Goal: Complete application form: Complete application form

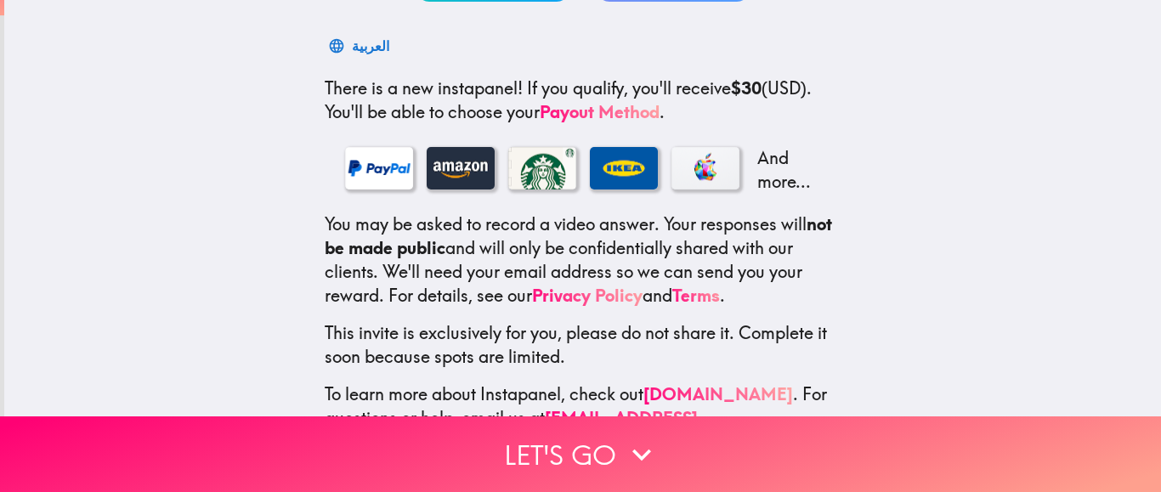
scroll to position [301, 0]
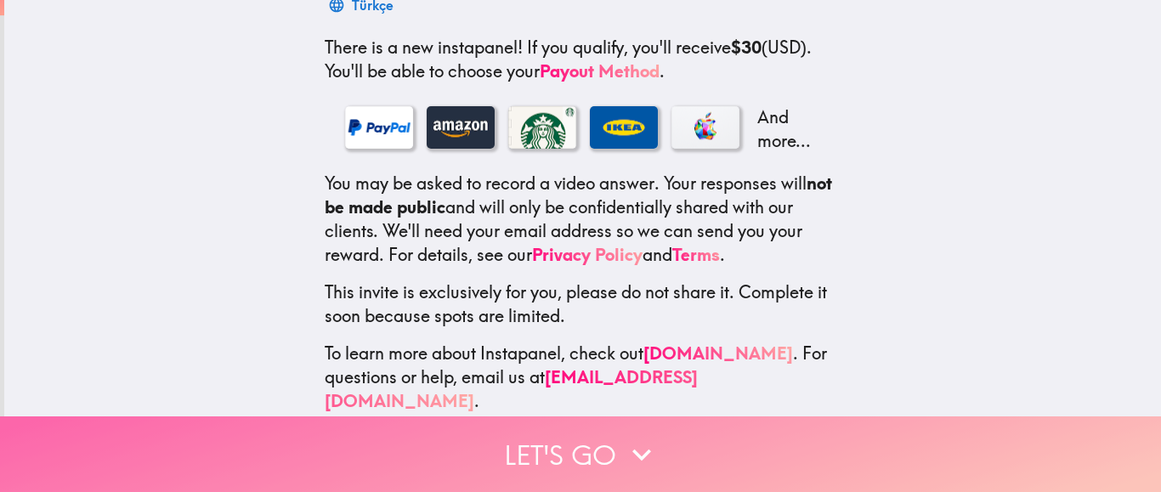
click at [633, 439] on icon "button" at bounding box center [641, 454] width 37 height 37
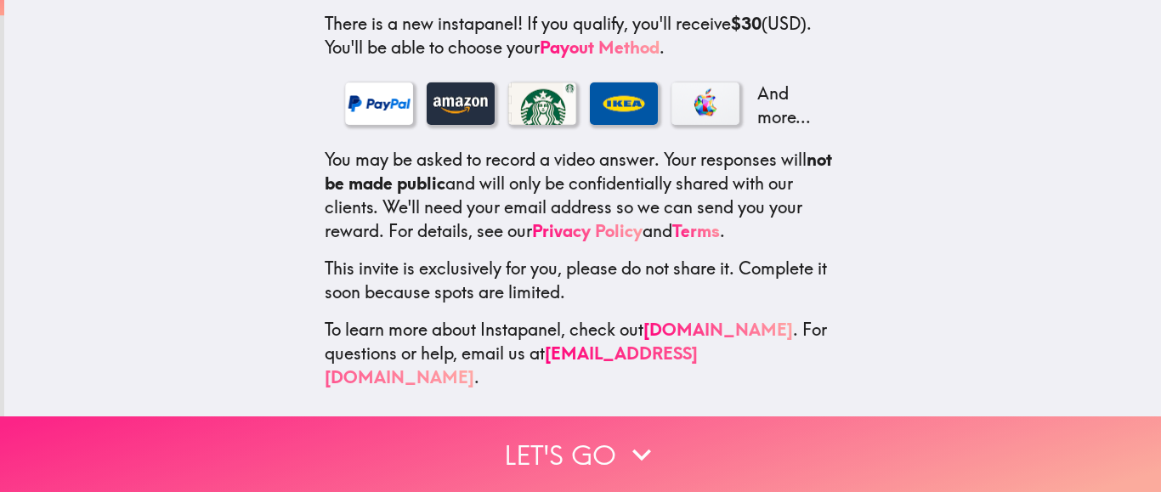
scroll to position [185, 0]
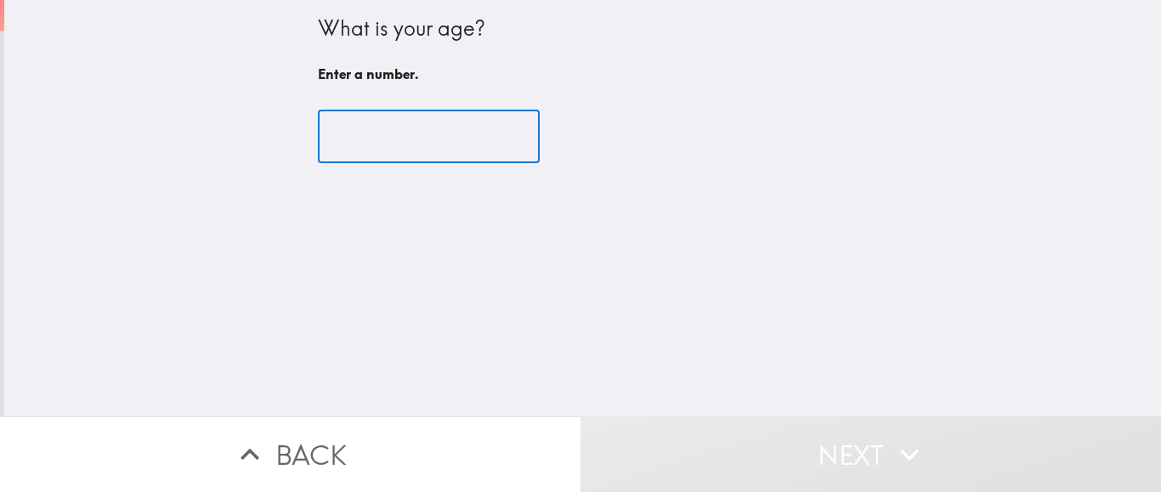
click at [455, 143] on input "number" at bounding box center [429, 137] width 222 height 53
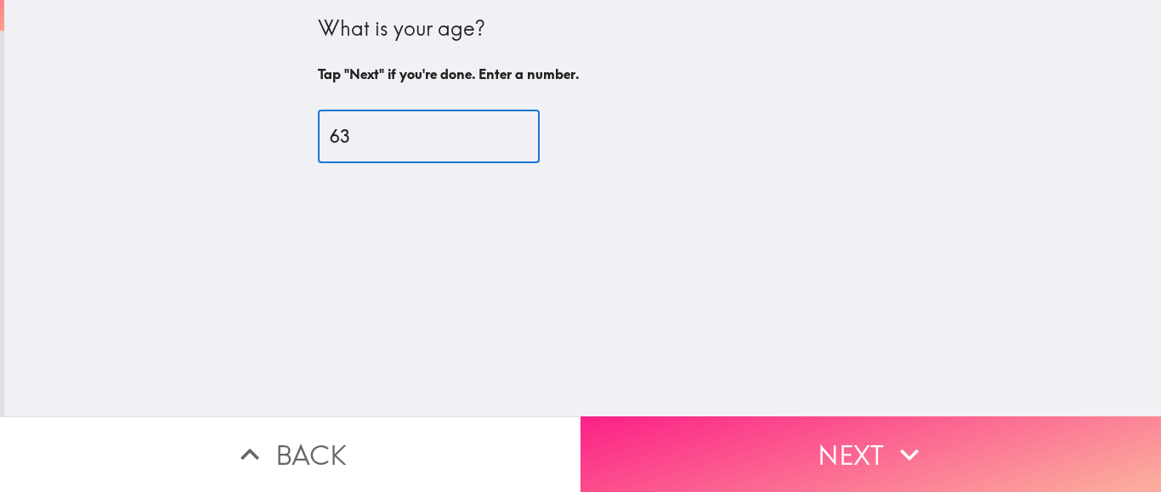
type input "63"
click at [829, 461] on button "Next" at bounding box center [871, 455] width 581 height 76
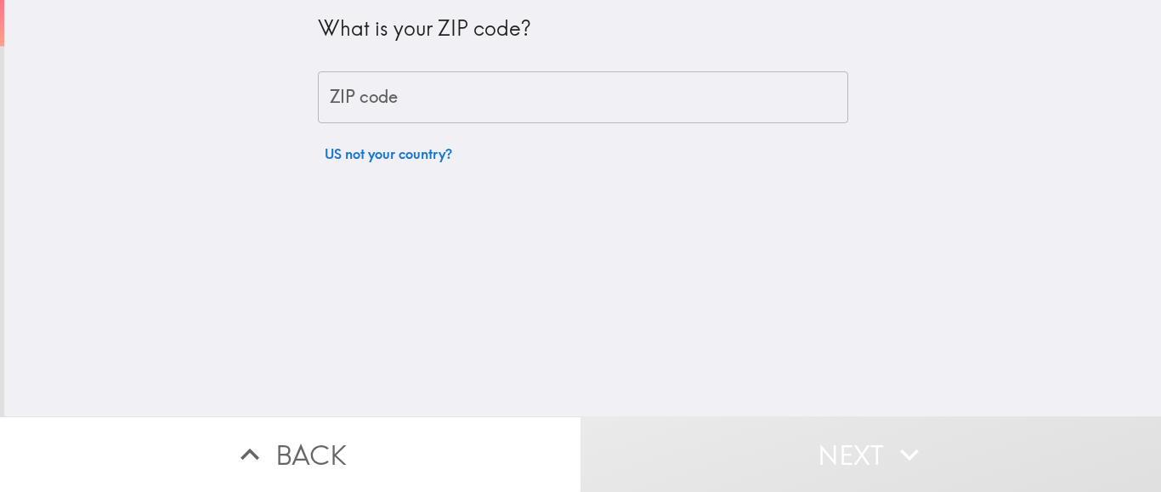
drag, startPoint x: 829, startPoint y: 461, endPoint x: 349, endPoint y: 107, distance: 595.7
click at [349, 107] on div "What is your ZIP code? ZIP code ZIP code US not your country? Back Next" at bounding box center [580, 246] width 1161 height 492
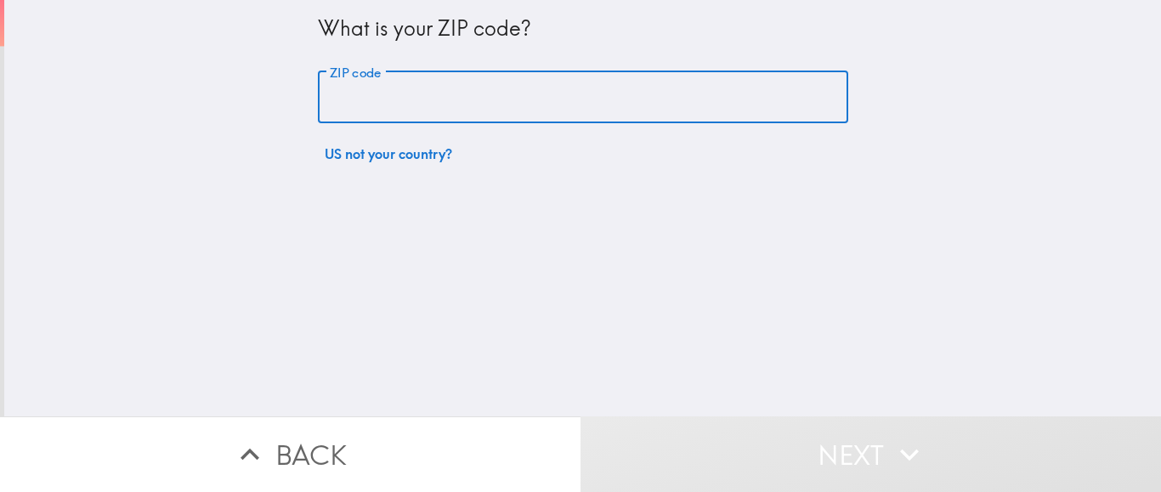
click at [349, 107] on input "ZIP code" at bounding box center [583, 97] width 530 height 53
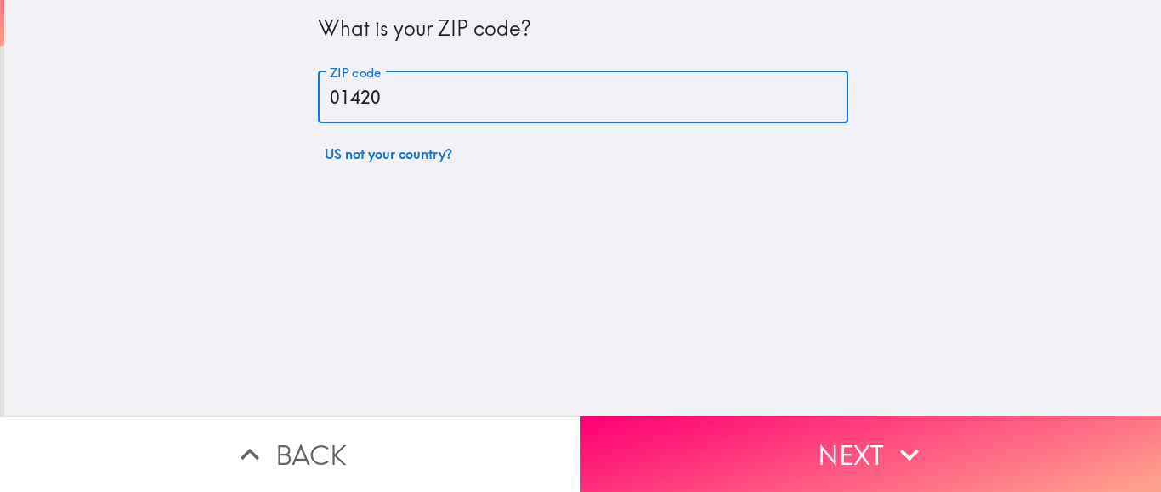
drag, startPoint x: 349, startPoint y: 107, endPoint x: 555, endPoint y: 199, distance: 225.3
click at [485, 124] on input "01420" at bounding box center [583, 97] width 530 height 53
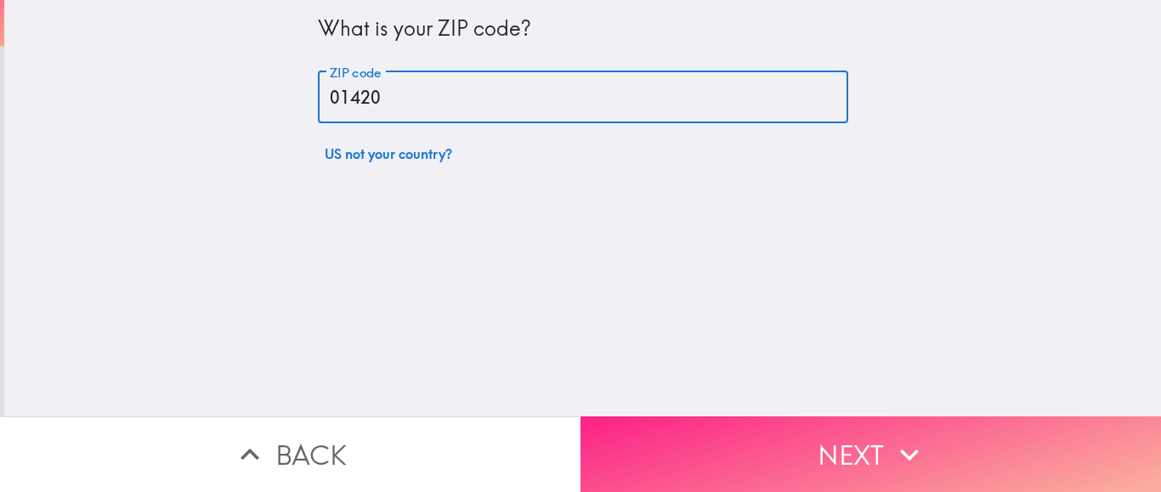
type input "01420"
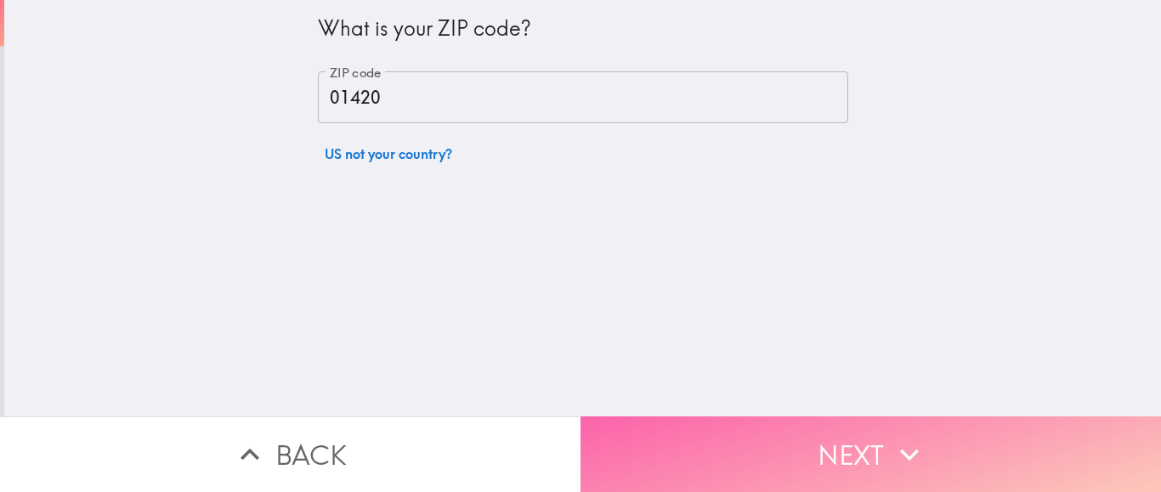
click at [730, 449] on button "Next" at bounding box center [871, 455] width 581 height 76
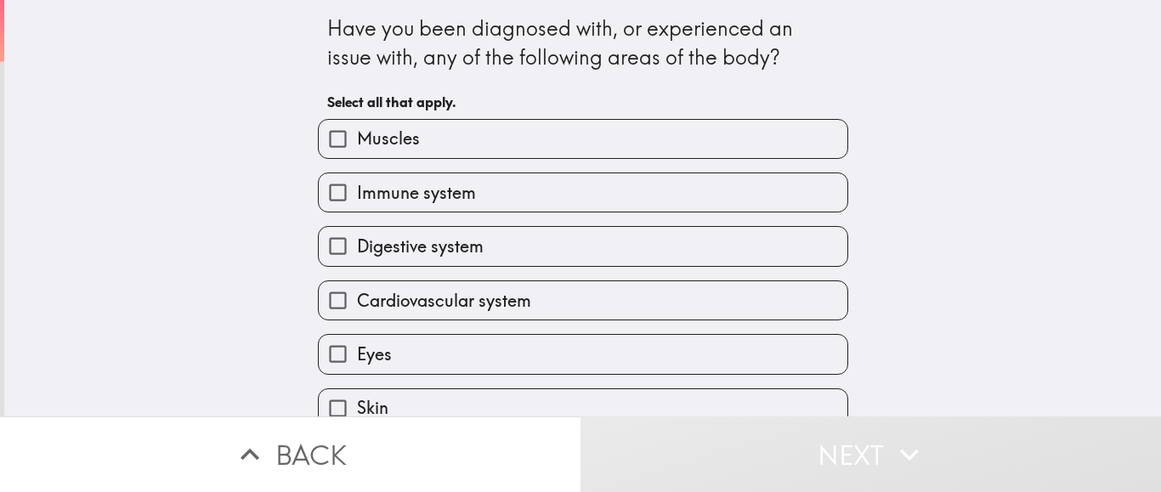
click at [541, 123] on label "Muscles" at bounding box center [583, 139] width 529 height 38
click at [357, 123] on input "Muscles" at bounding box center [338, 139] width 38 height 38
checkbox input "true"
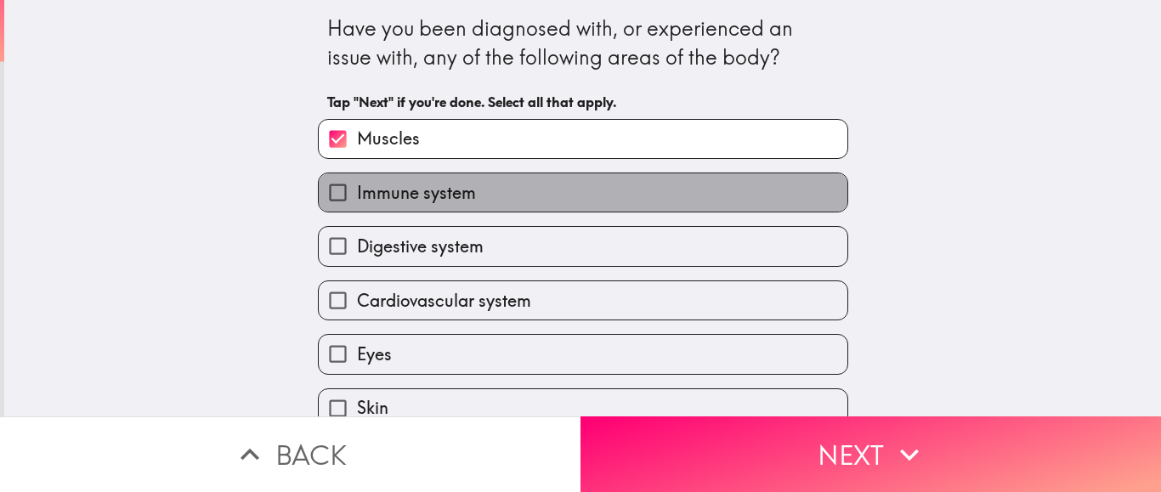
click at [547, 175] on label "Immune system" at bounding box center [583, 192] width 529 height 38
click at [357, 175] on input "Immune system" at bounding box center [338, 192] width 38 height 38
checkbox input "true"
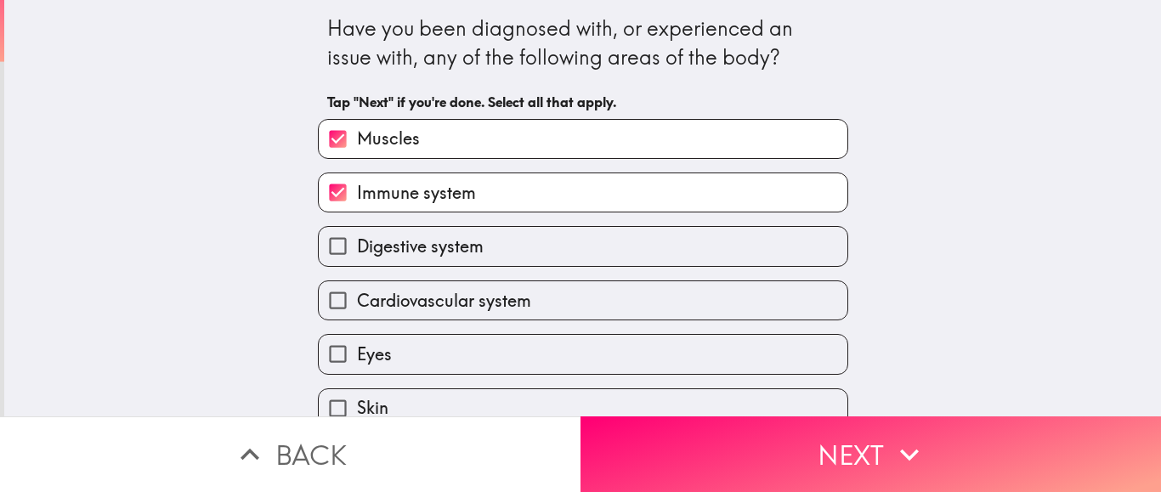
click at [558, 230] on label "Digestive system" at bounding box center [583, 246] width 529 height 38
click at [357, 230] on input "Digestive system" at bounding box center [338, 246] width 38 height 38
checkbox input "true"
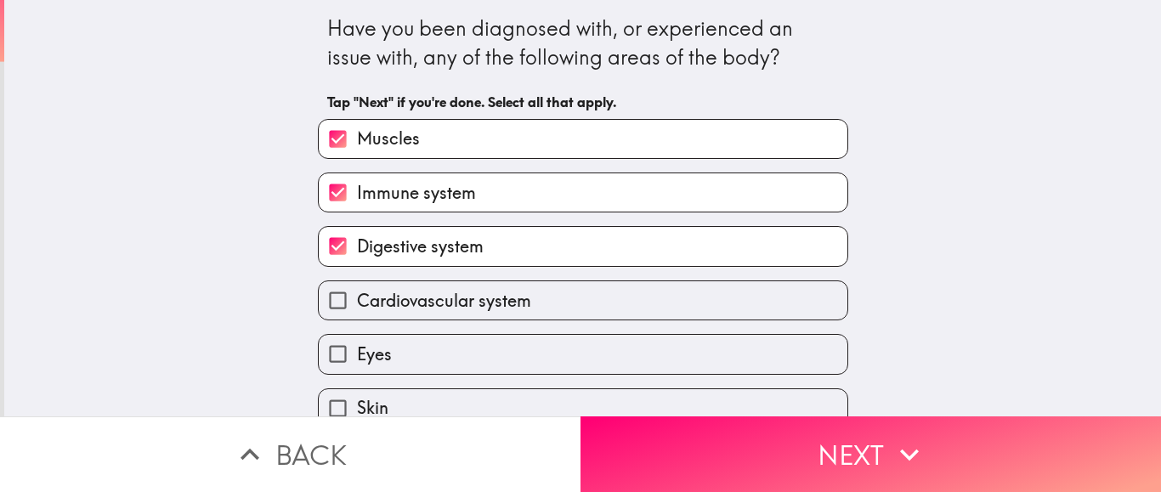
click at [570, 289] on label "Cardiovascular system" at bounding box center [583, 300] width 529 height 38
click at [357, 289] on input "Cardiovascular system" at bounding box center [338, 300] width 38 height 38
checkbox input "true"
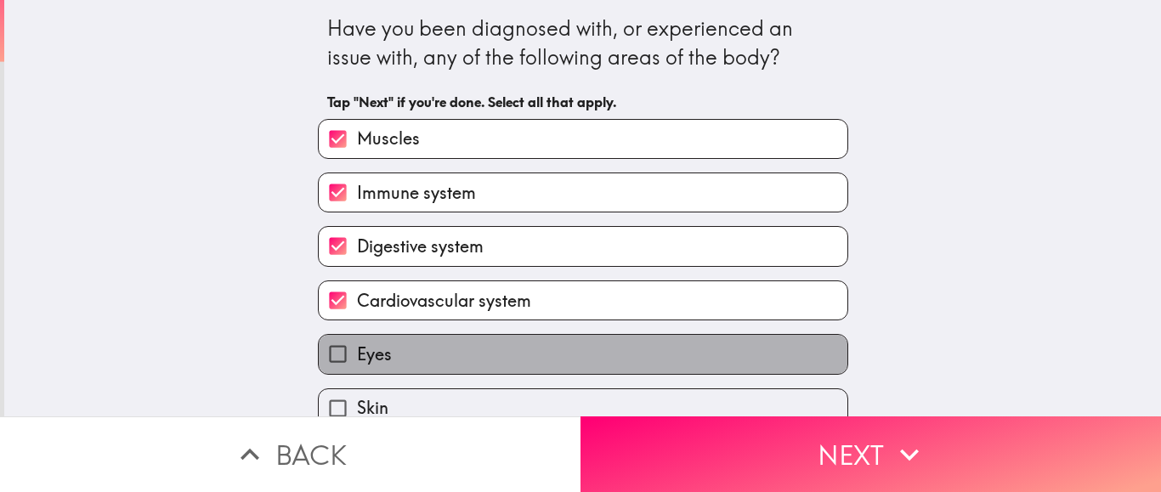
click at [580, 352] on label "Eyes" at bounding box center [583, 354] width 529 height 38
click at [357, 352] on input "Eyes" at bounding box center [338, 354] width 38 height 38
checkbox input "true"
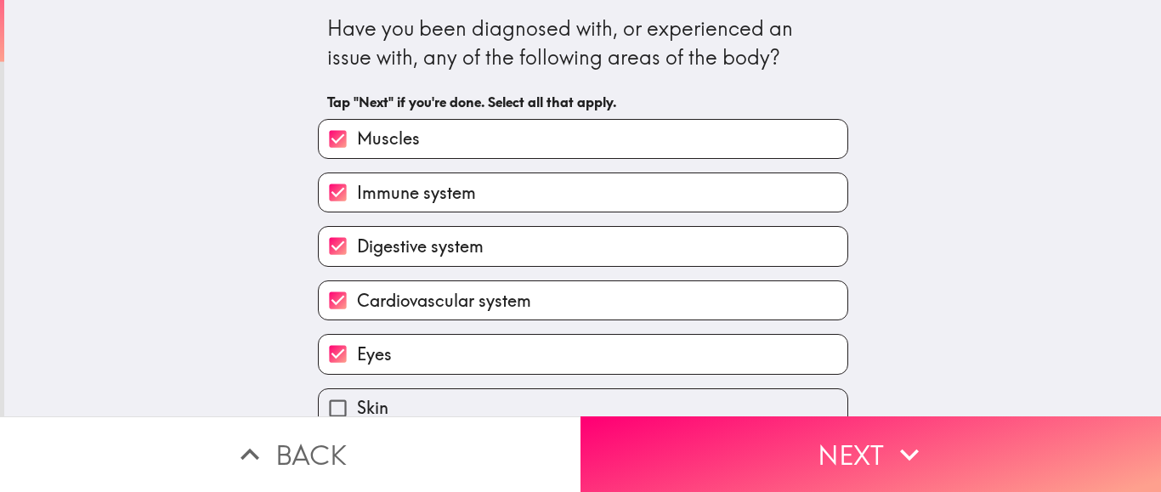
click at [586, 394] on label "Skin" at bounding box center [583, 408] width 529 height 38
click at [357, 394] on input "Skin" at bounding box center [338, 408] width 38 height 38
checkbox input "true"
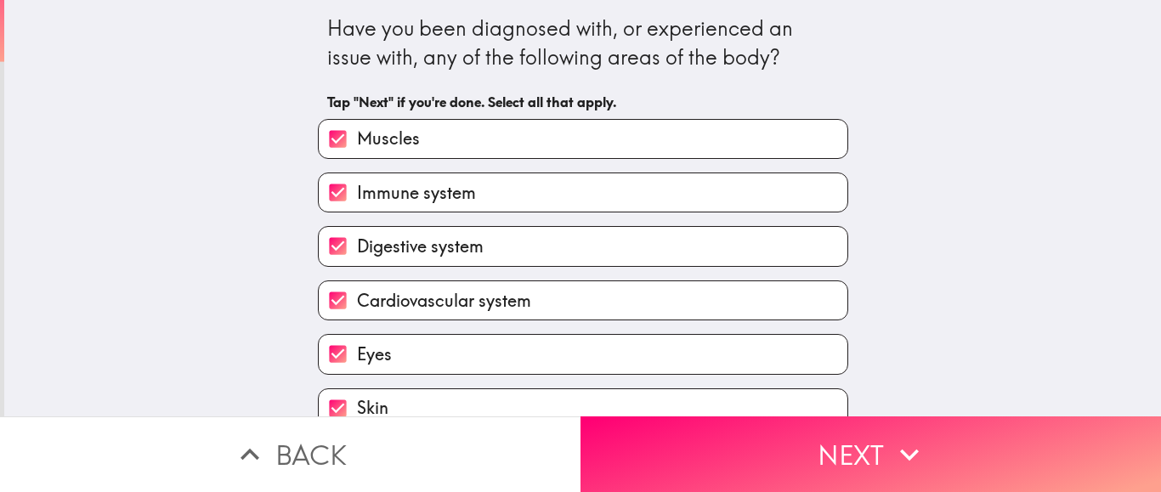
scroll to position [183, 0]
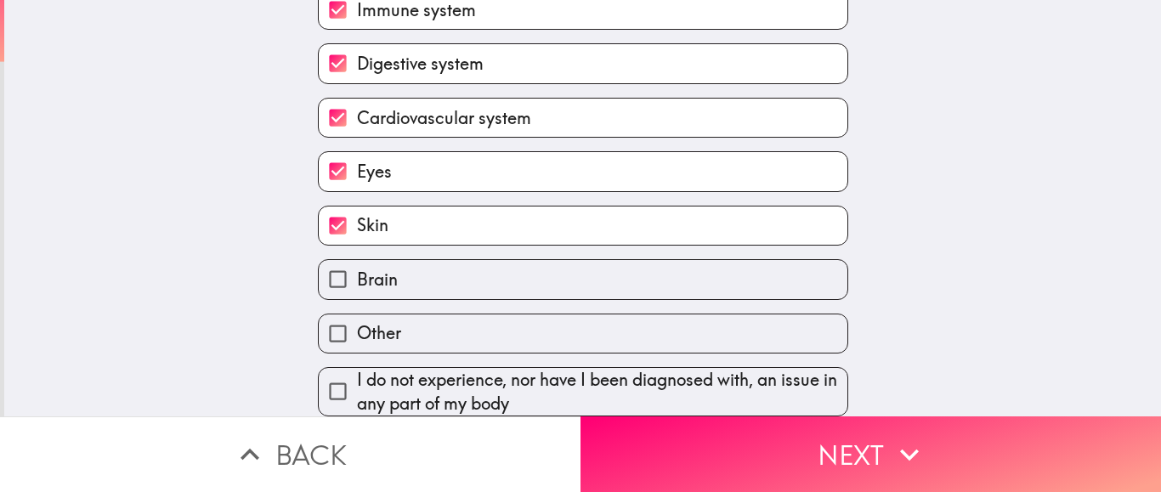
click at [697, 372] on span "I do not experience, nor have I been diagnosed with, an issue in any part of my…" at bounding box center [602, 392] width 490 height 48
click at [357, 372] on input "I do not experience, nor have I been diagnosed with, an issue in any part of my…" at bounding box center [338, 391] width 38 height 38
checkbox input "true"
checkbox input "false"
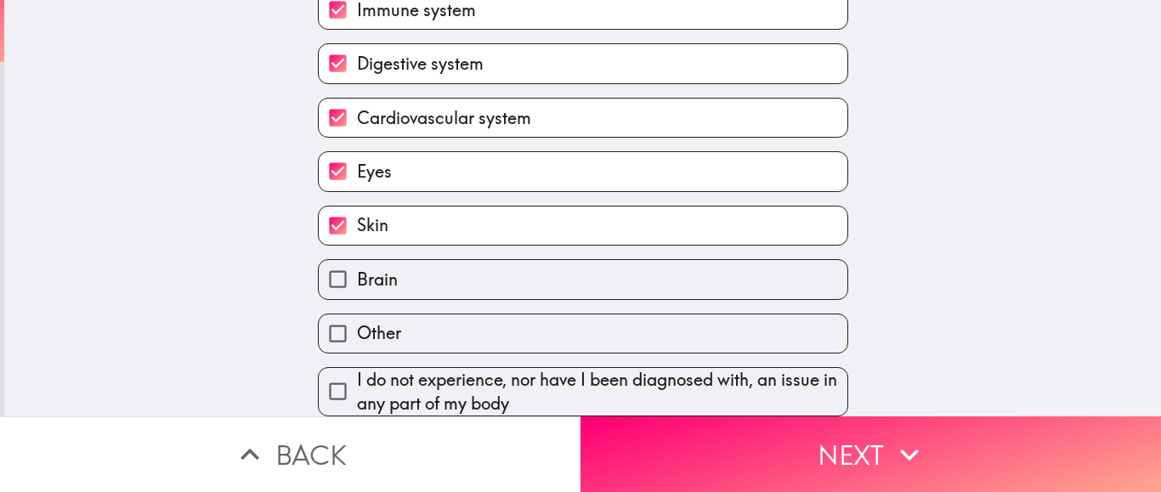
checkbox input "false"
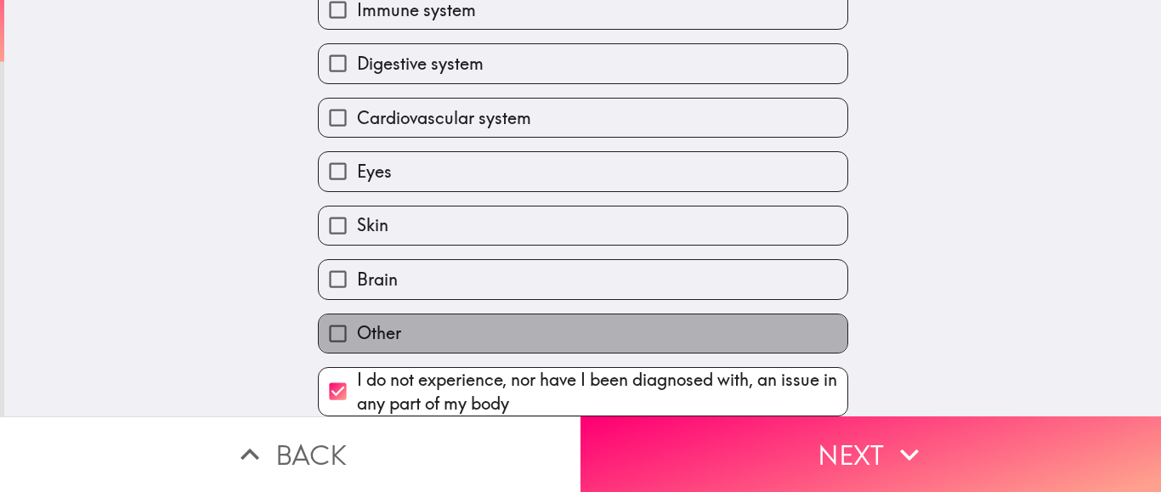
click at [689, 315] on label "Other" at bounding box center [583, 334] width 529 height 38
click at [357, 315] on input "Other" at bounding box center [338, 334] width 38 height 38
checkbox input "true"
checkbox input "false"
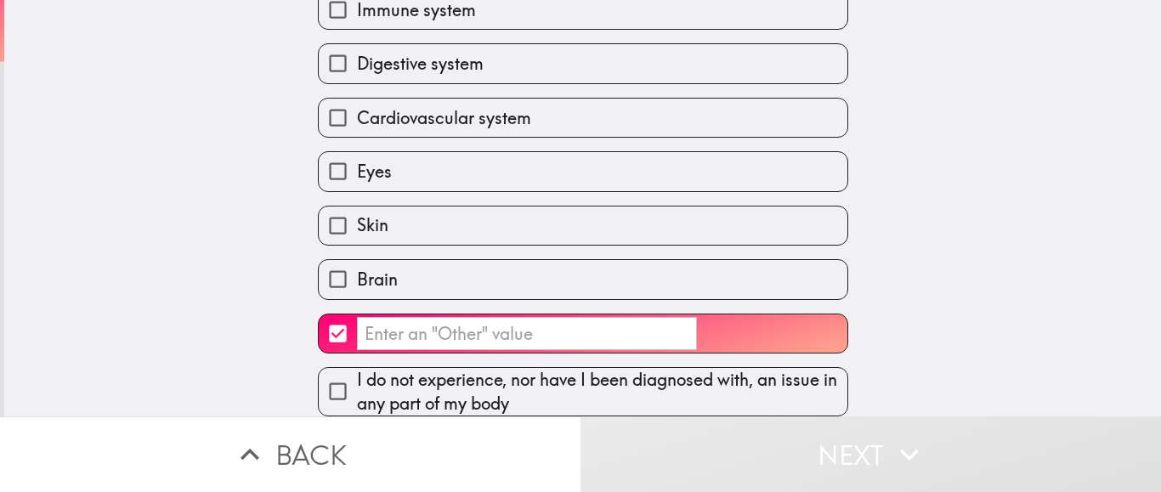
click at [422, 328] on input "​" at bounding box center [527, 333] width 340 height 33
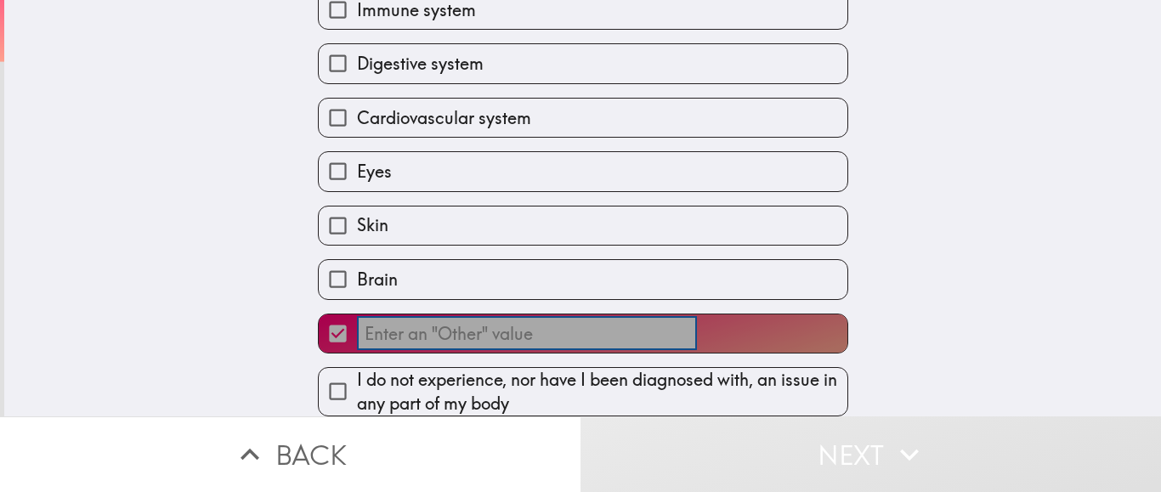
click at [403, 330] on input "​" at bounding box center [527, 333] width 340 height 33
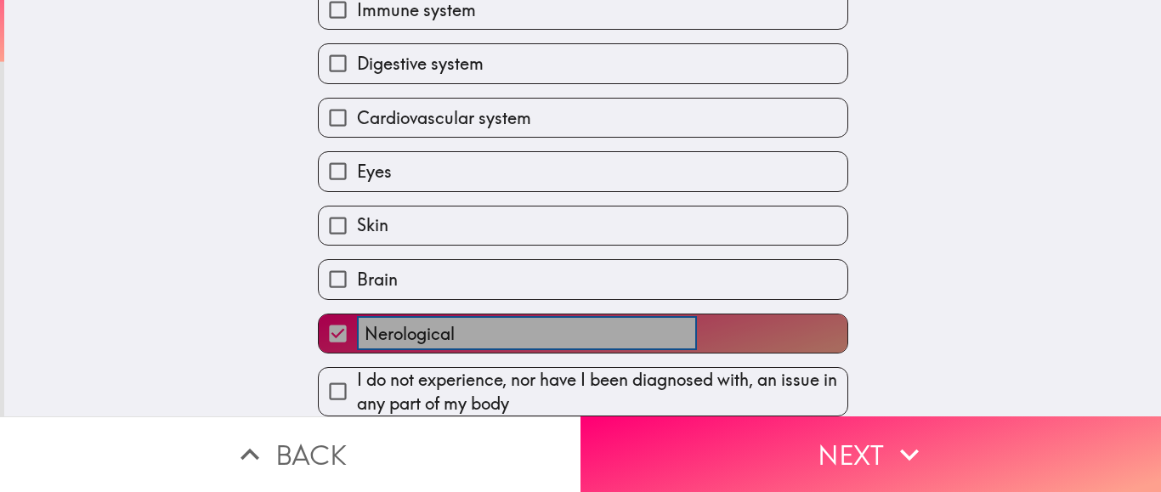
drag, startPoint x: 463, startPoint y: 332, endPoint x: 378, endPoint y: 327, distance: 85.2
click at [378, 327] on input "Nerological" at bounding box center [527, 333] width 340 height 33
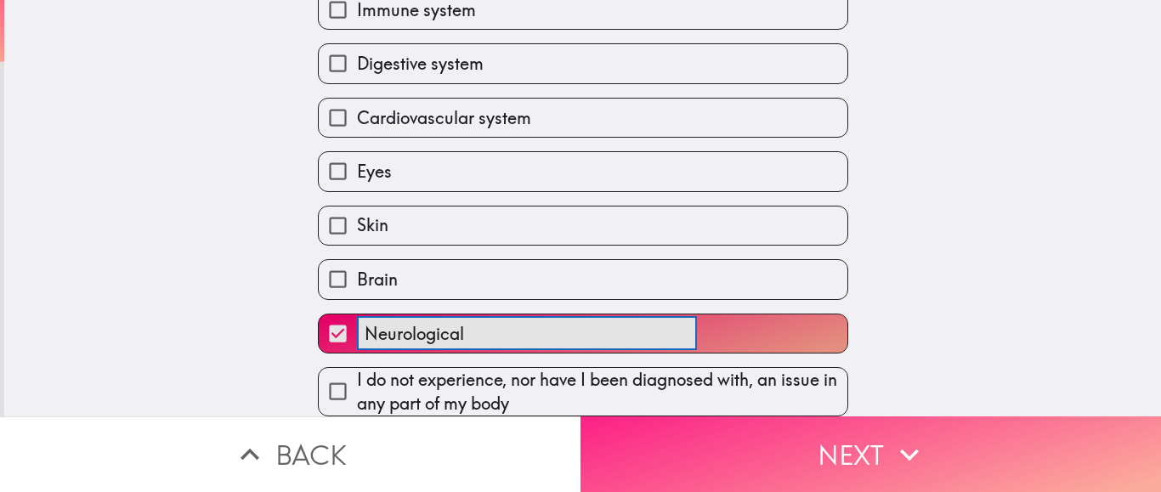
type input "Neurological"
click at [704, 466] on button "Next" at bounding box center [871, 455] width 581 height 76
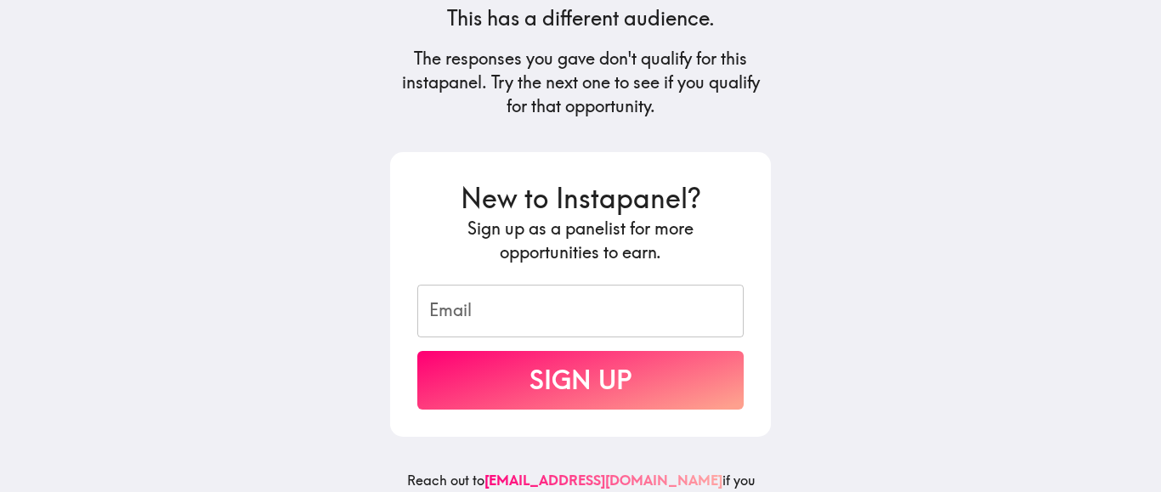
scroll to position [246, 0]
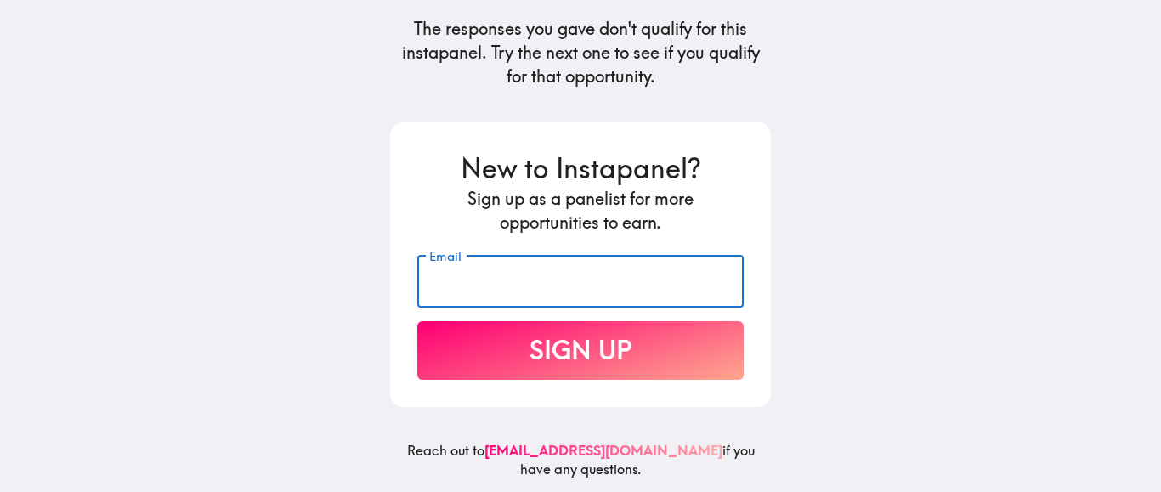
click at [657, 292] on input "Email" at bounding box center [580, 281] width 326 height 53
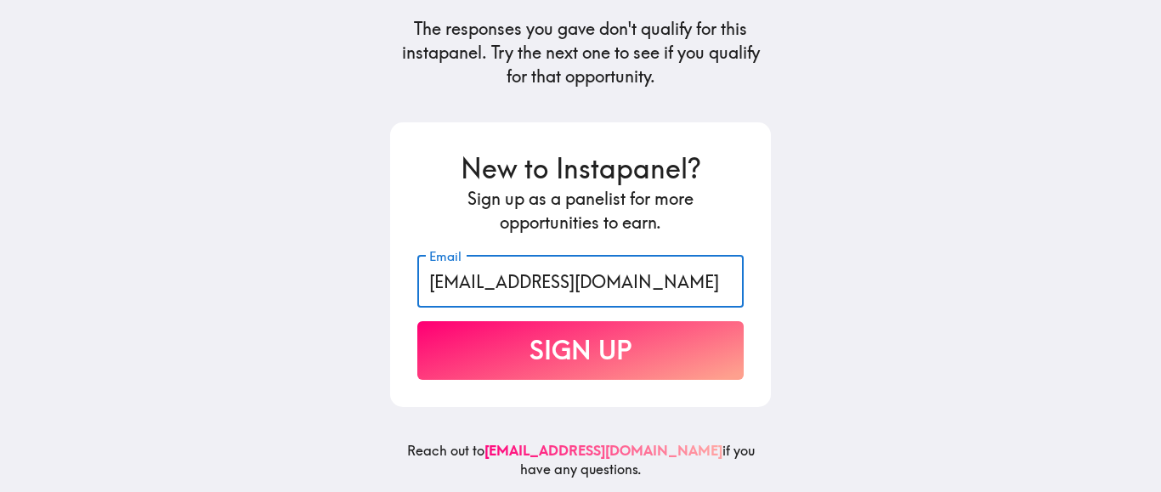
type input "[EMAIL_ADDRESS][DOMAIN_NAME]"
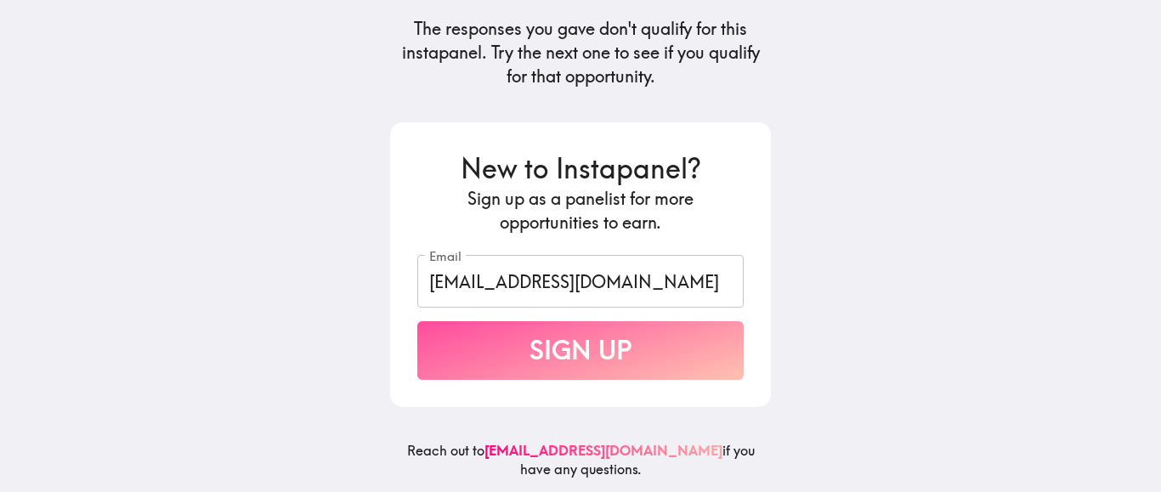
click at [660, 363] on button "Sign Up" at bounding box center [580, 350] width 326 height 59
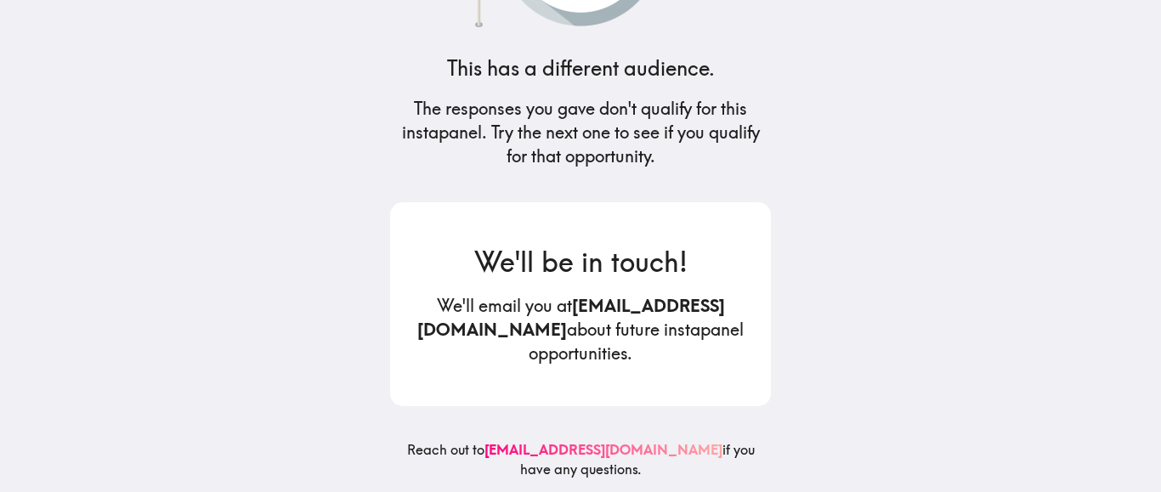
scroll to position [166, 0]
